Goal: Information Seeking & Learning: Learn about a topic

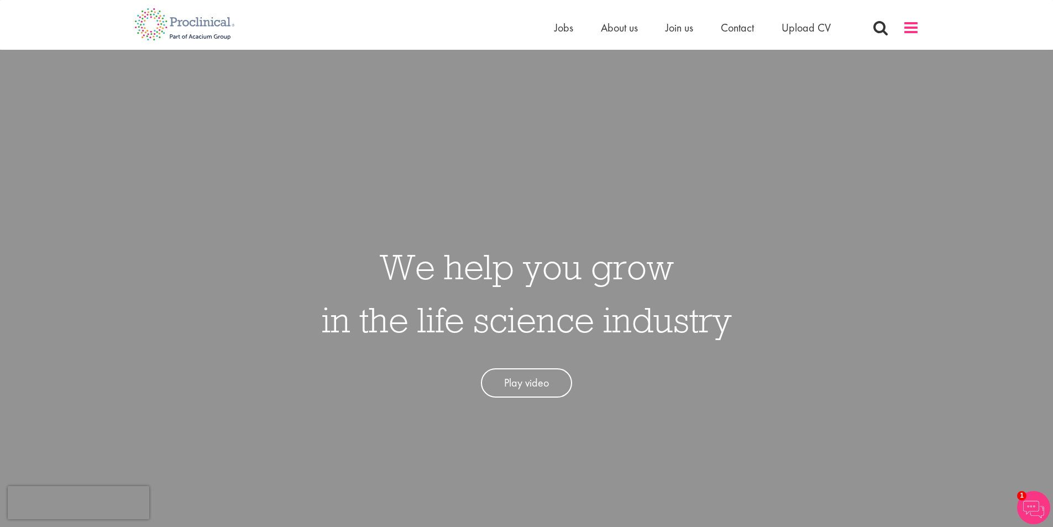
click at [904, 32] on span at bounding box center [911, 27] width 17 height 17
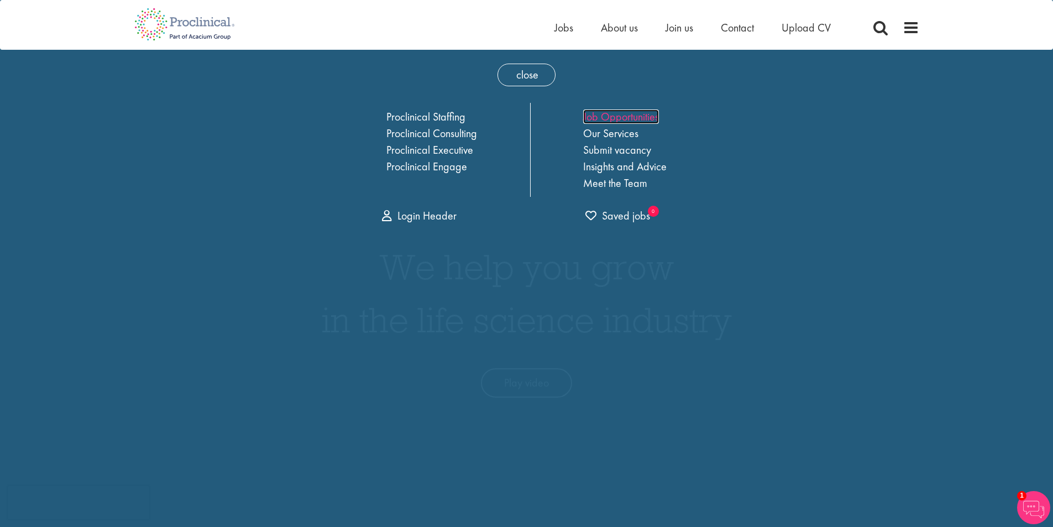
click at [608, 111] on link "Job Opportunities" at bounding box center [621, 116] width 76 height 14
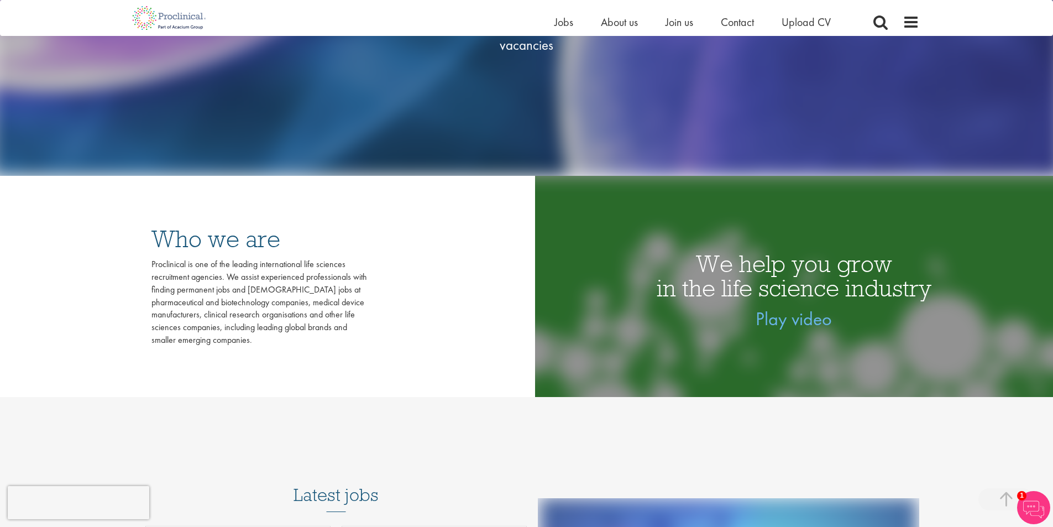
scroll to position [664, 0]
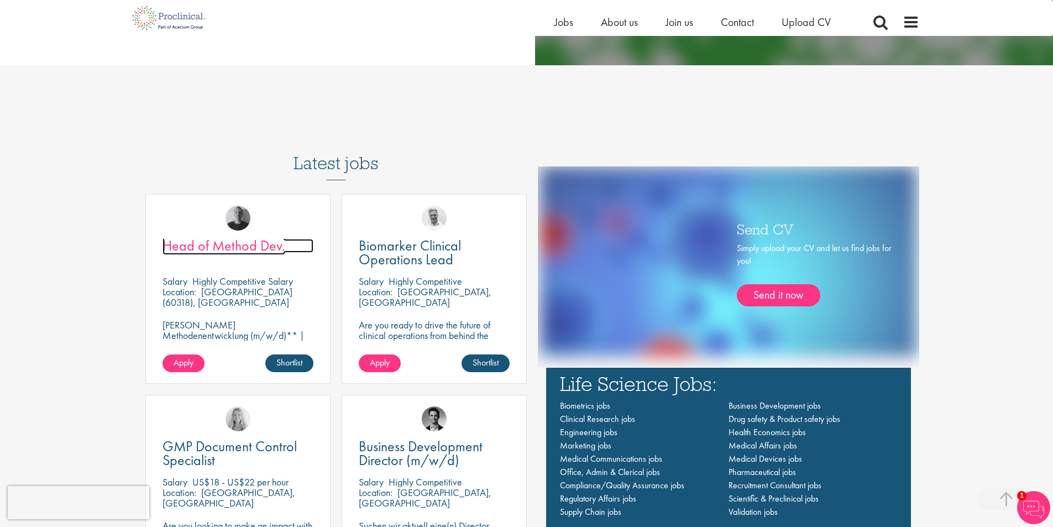
click at [262, 245] on span "Head of Method Dev." at bounding box center [224, 245] width 123 height 19
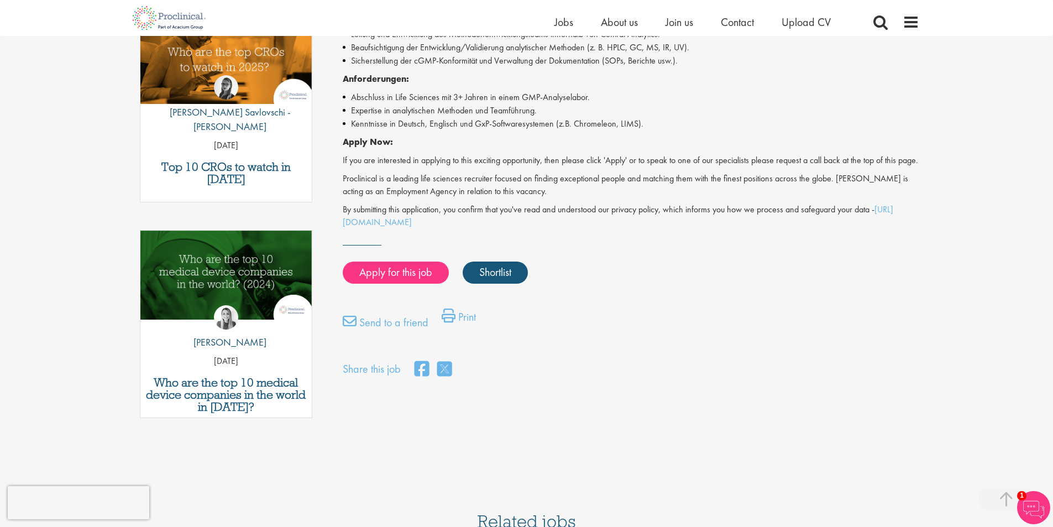
scroll to position [111, 0]
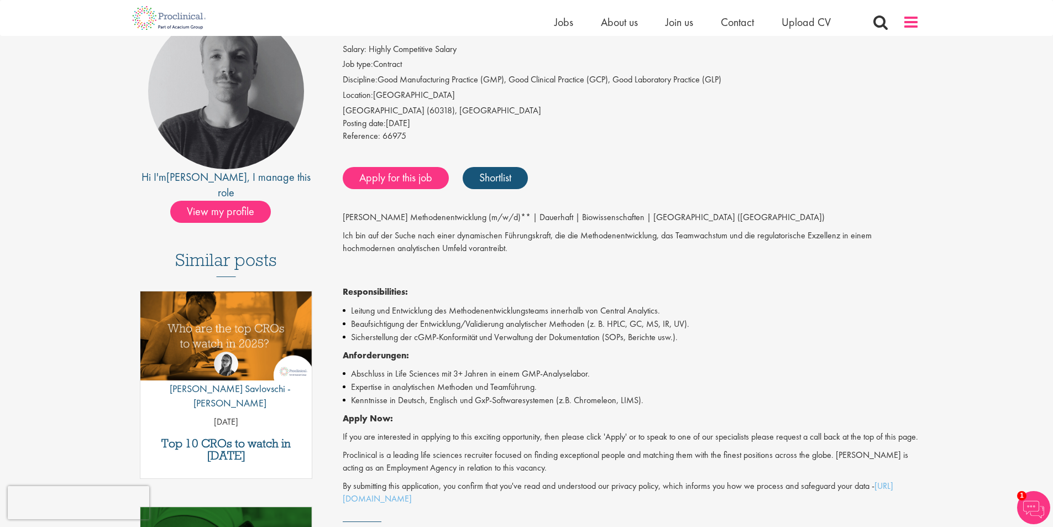
click at [912, 23] on span at bounding box center [911, 22] width 17 height 17
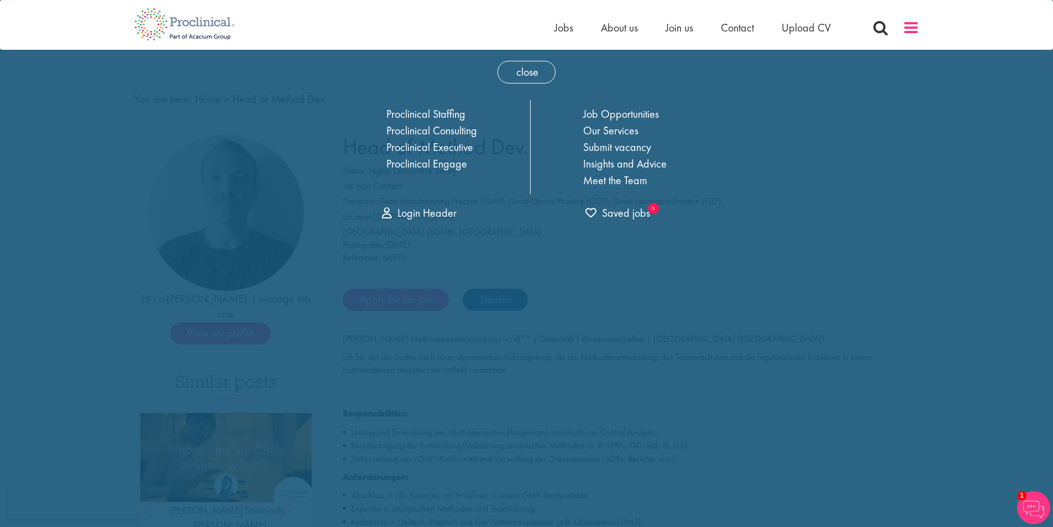
scroll to position [0, 0]
